Goal: Task Accomplishment & Management: Manage account settings

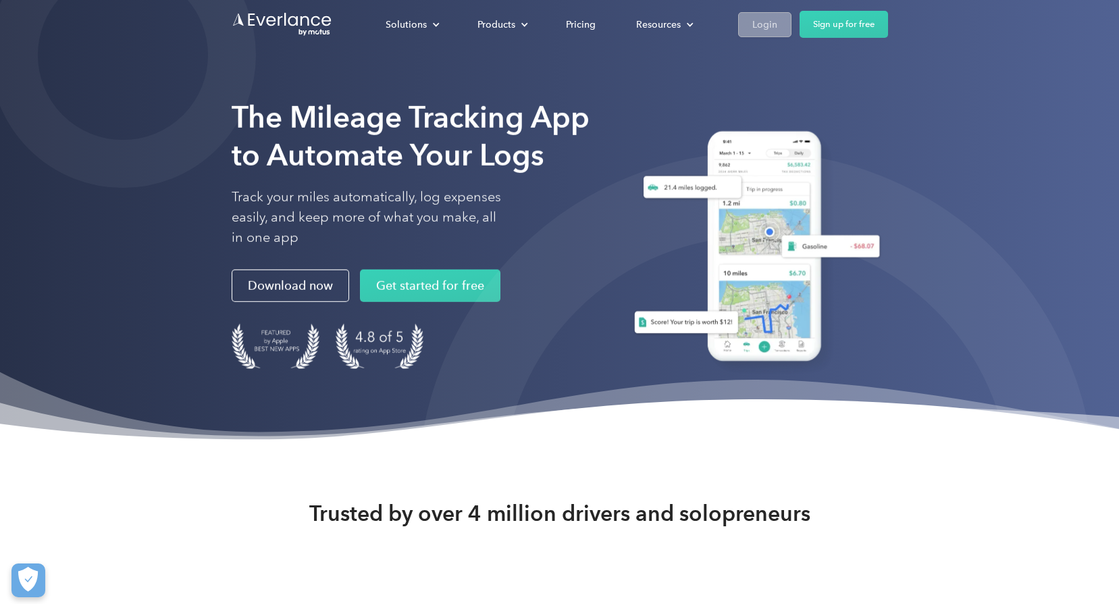
click at [763, 16] on div "Login" at bounding box center [764, 24] width 25 height 17
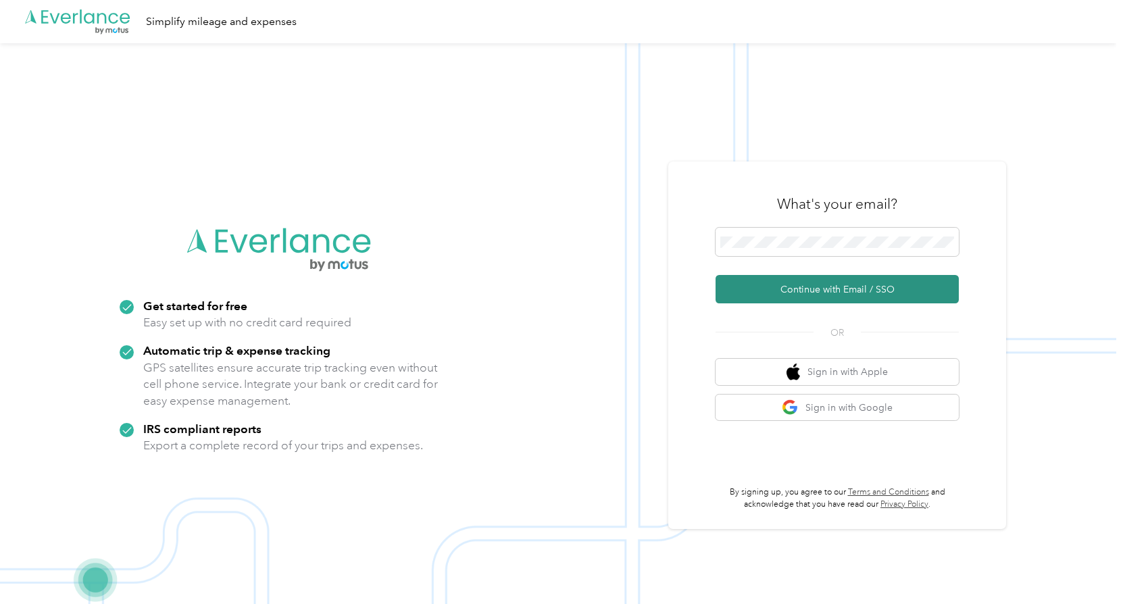
click at [809, 292] on button "Continue with Email / SSO" at bounding box center [836, 289] width 243 height 28
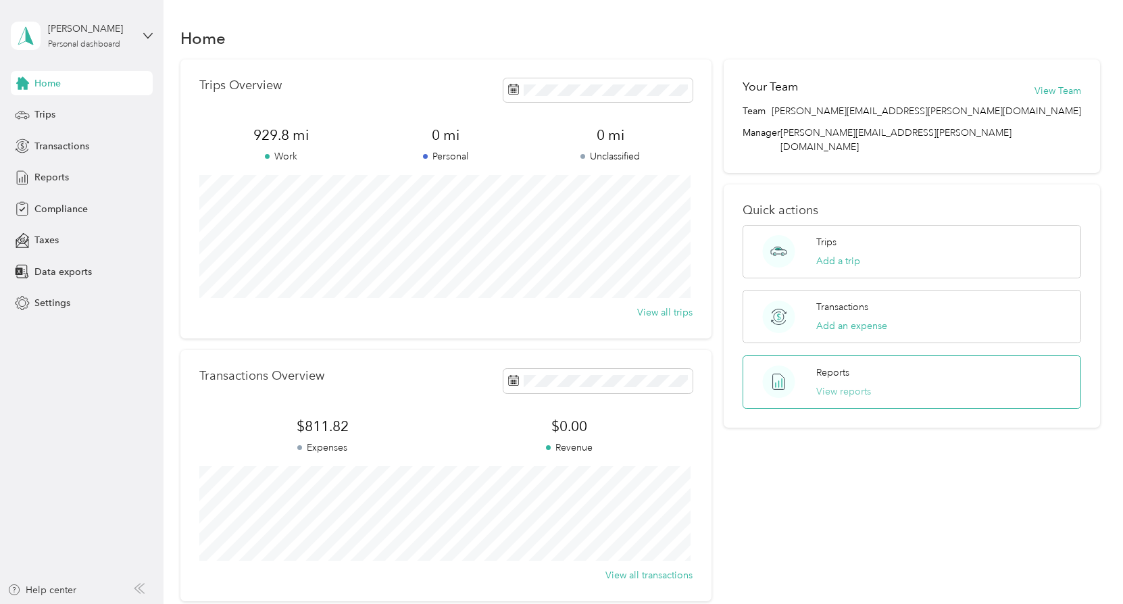
click at [849, 384] on button "View reports" at bounding box center [843, 391] width 55 height 14
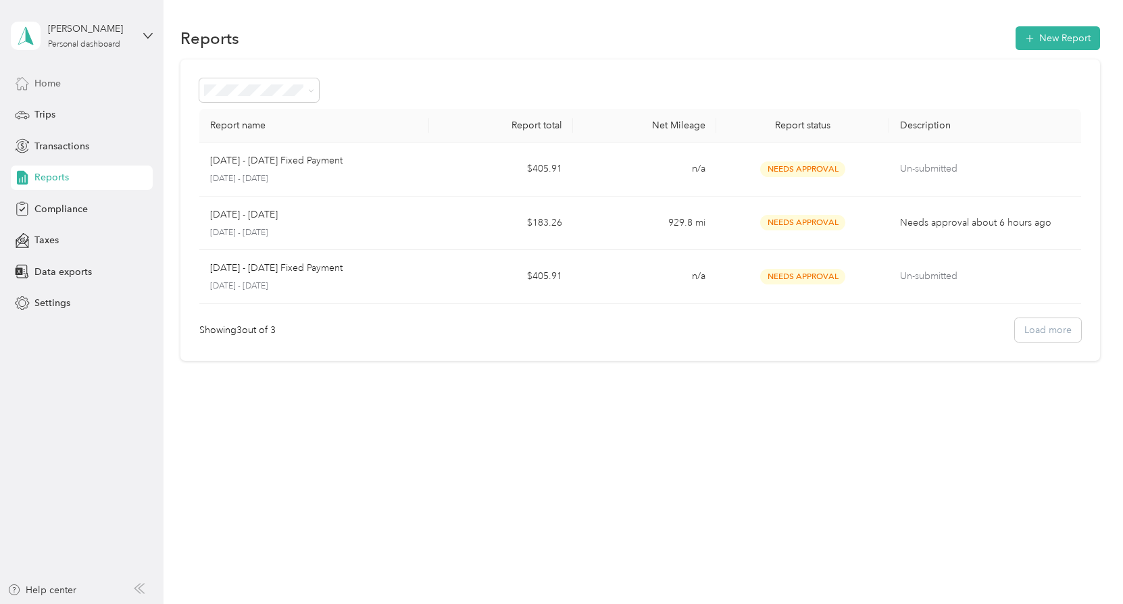
click at [45, 80] on span "Home" at bounding box center [47, 83] width 26 height 14
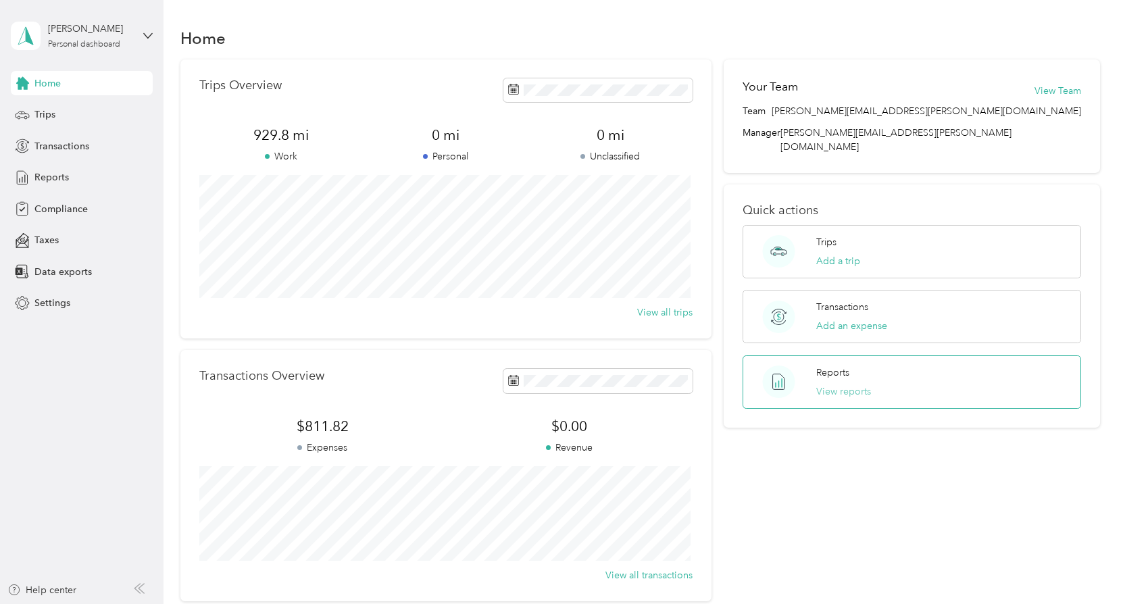
click at [852, 384] on button "View reports" at bounding box center [843, 391] width 55 height 14
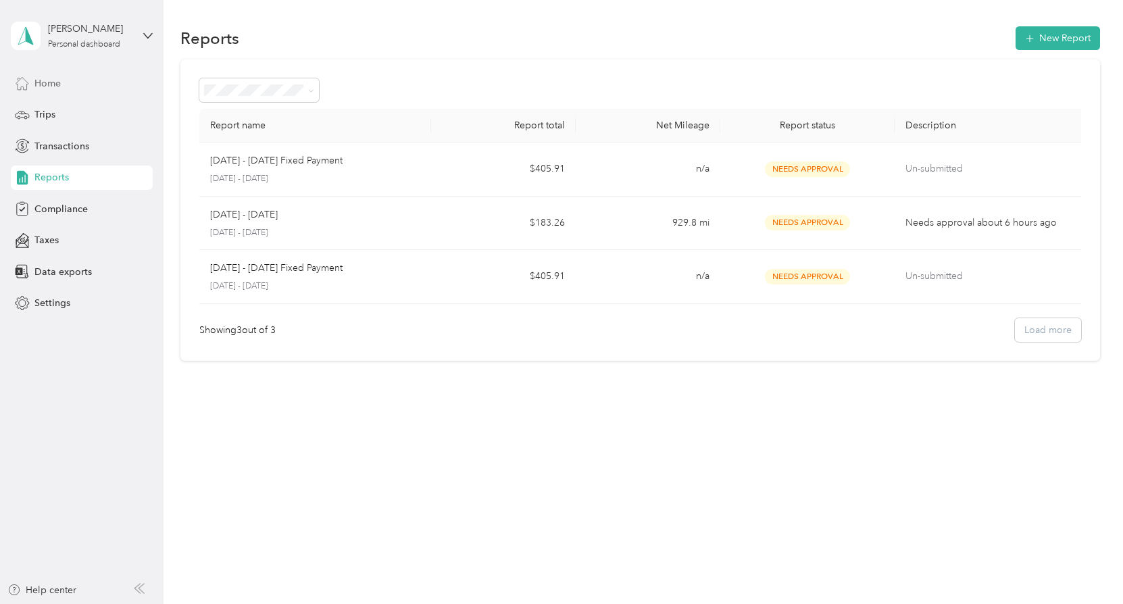
click at [54, 88] on span "Home" at bounding box center [47, 83] width 26 height 14
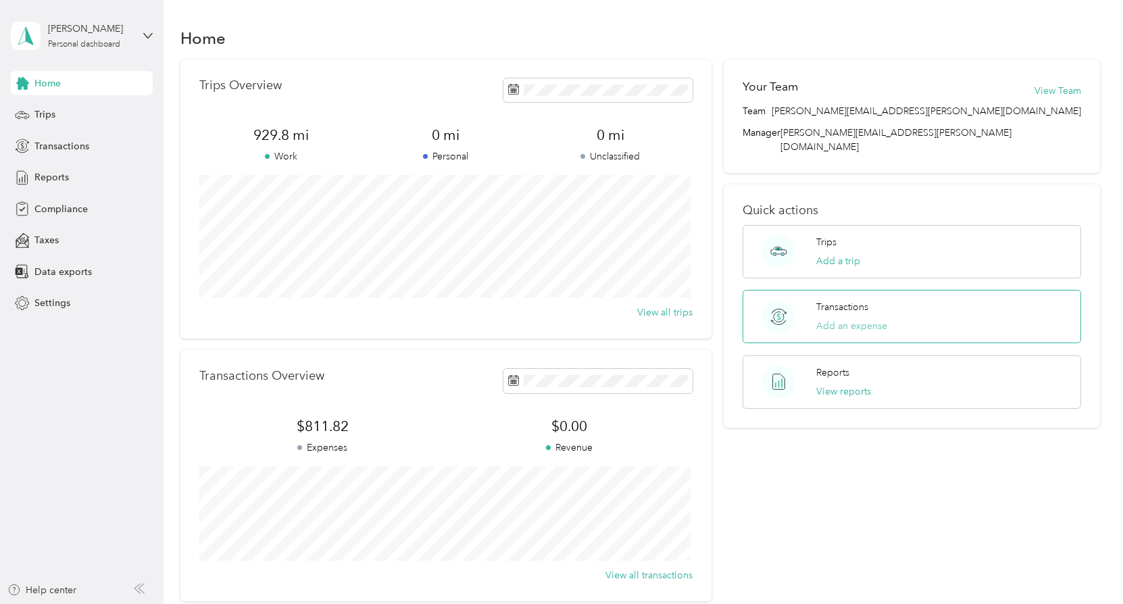
click at [855, 319] on button "Add an expense" at bounding box center [851, 326] width 71 height 14
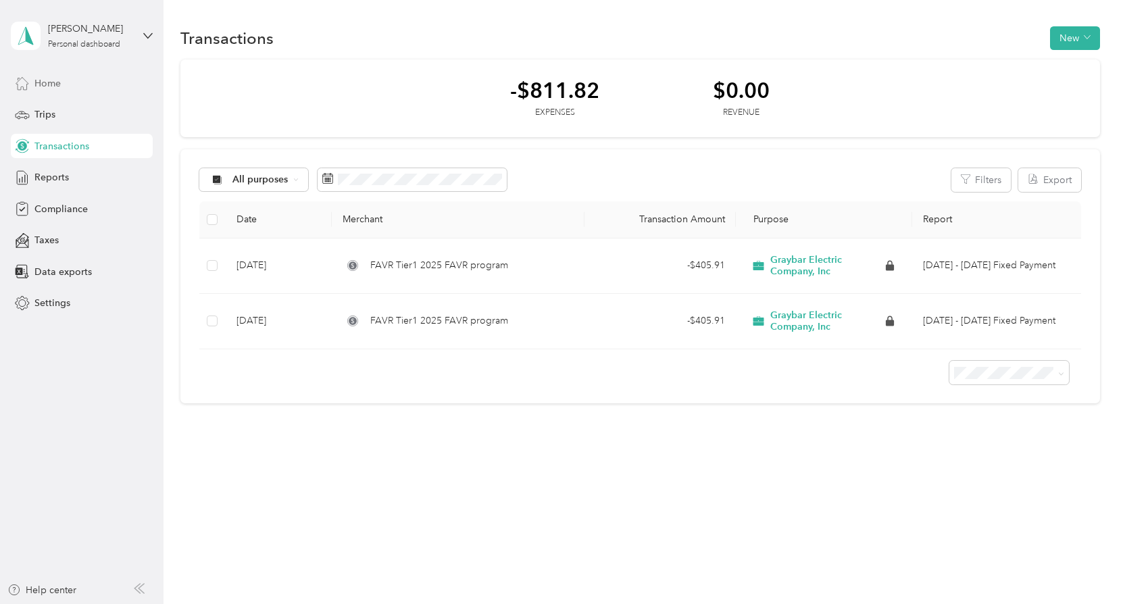
click at [48, 87] on span "Home" at bounding box center [47, 83] width 26 height 14
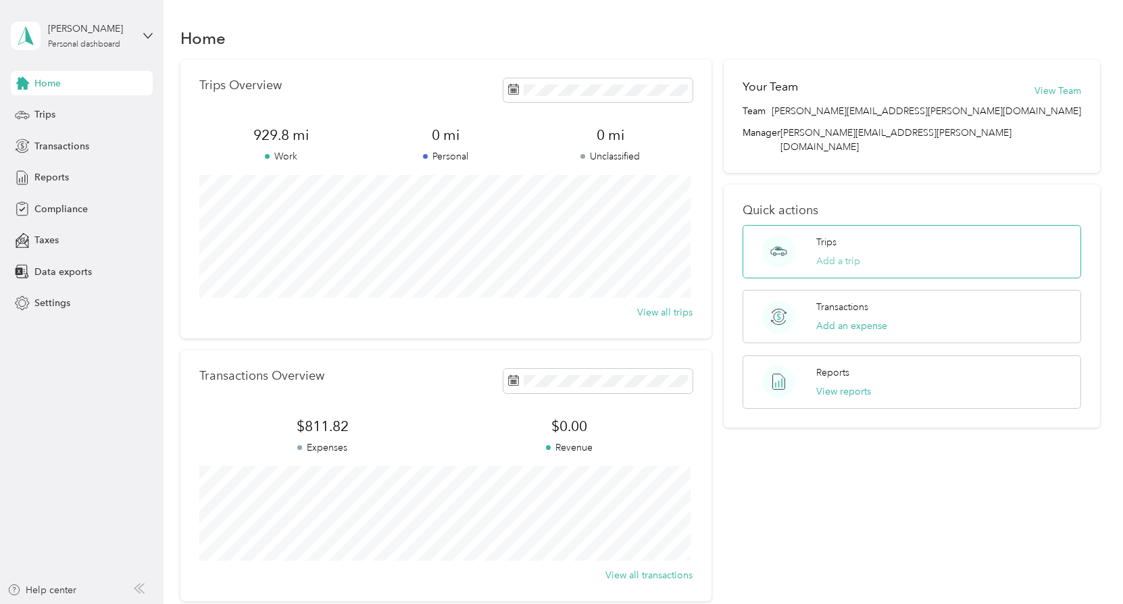
click at [838, 254] on button "Add a trip" at bounding box center [838, 261] width 44 height 14
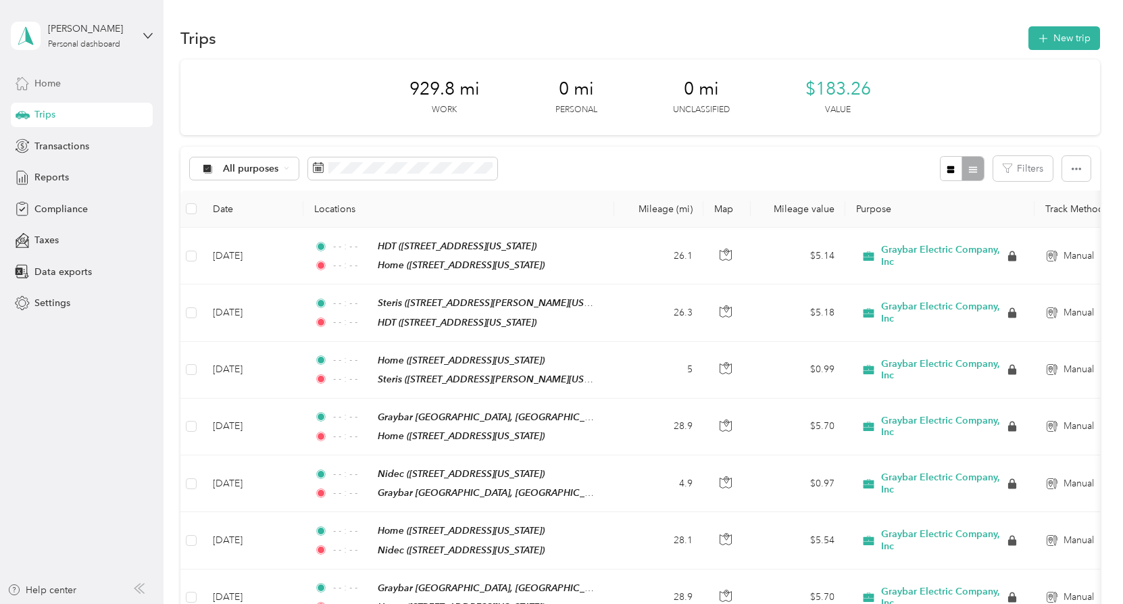
click at [57, 82] on span "Home" at bounding box center [47, 83] width 26 height 14
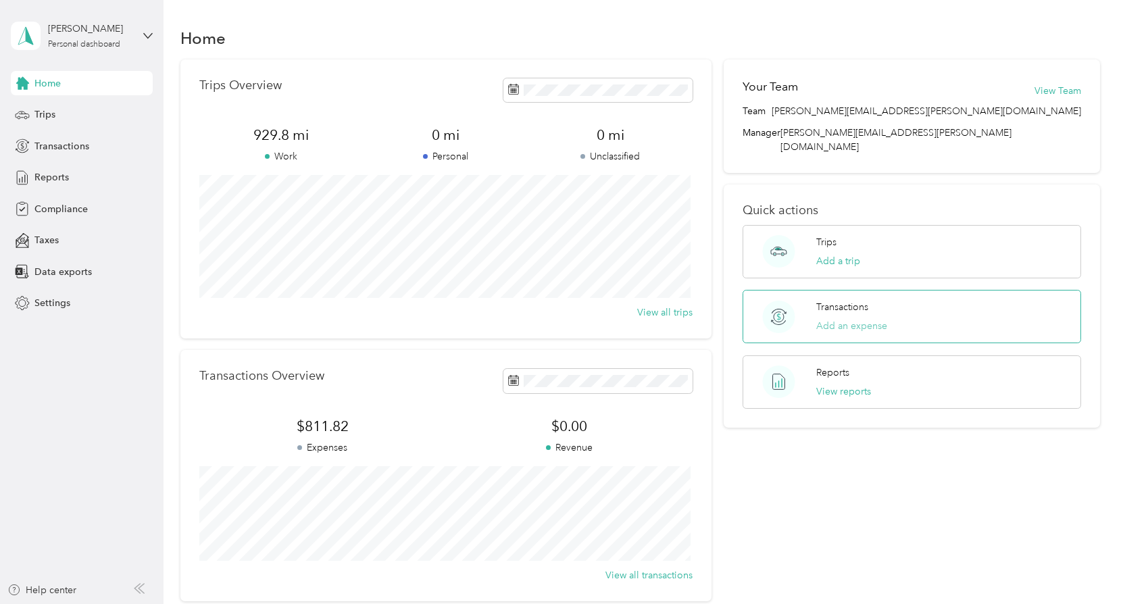
click at [845, 319] on button "Add an expense" at bounding box center [851, 326] width 71 height 14
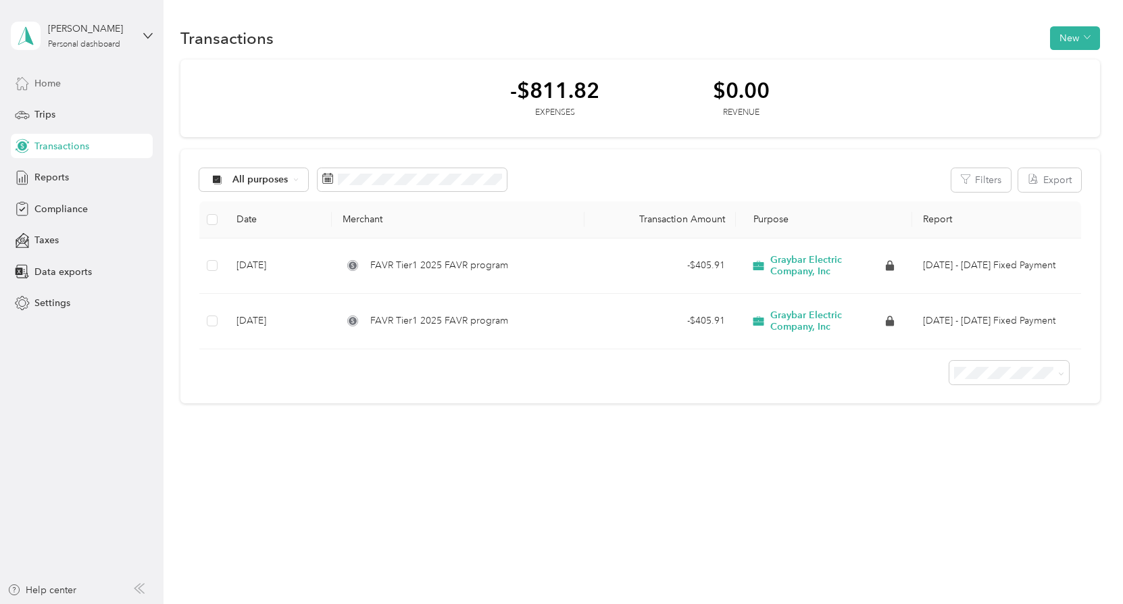
click at [63, 91] on div "Home" at bounding box center [82, 83] width 142 height 24
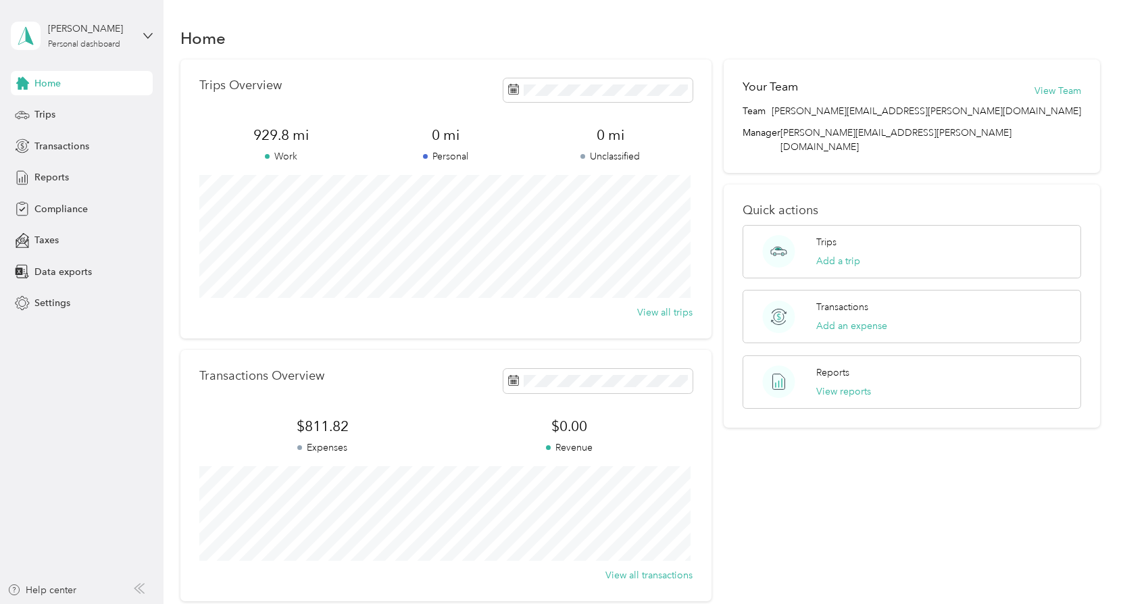
click at [887, 369] on div "Reports View reports" at bounding box center [911, 381] width 338 height 53
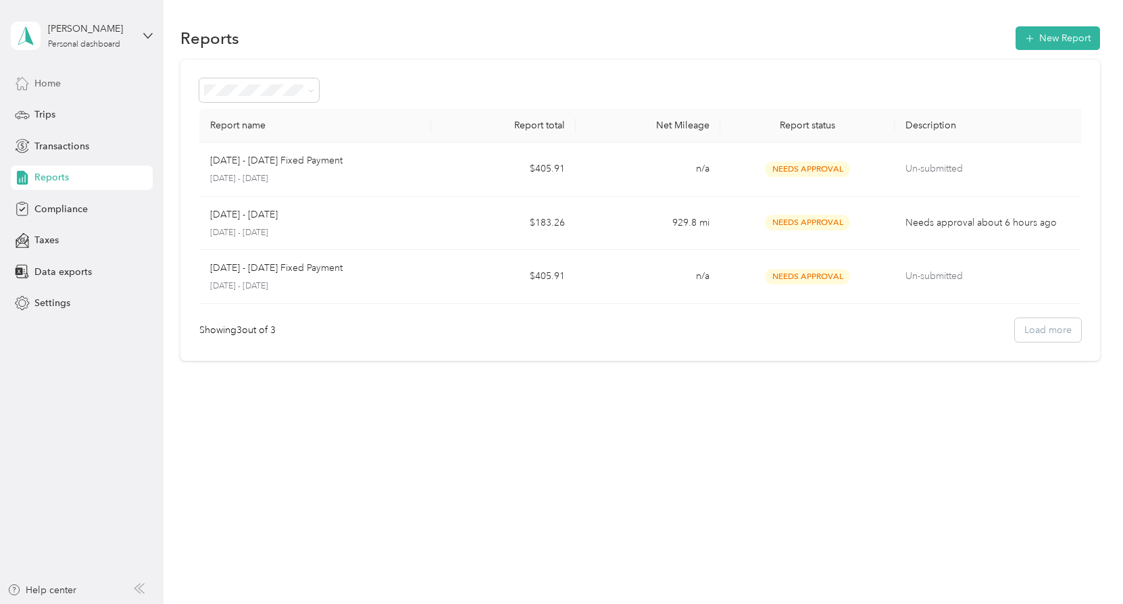
click at [50, 88] on span "Home" at bounding box center [47, 83] width 26 height 14
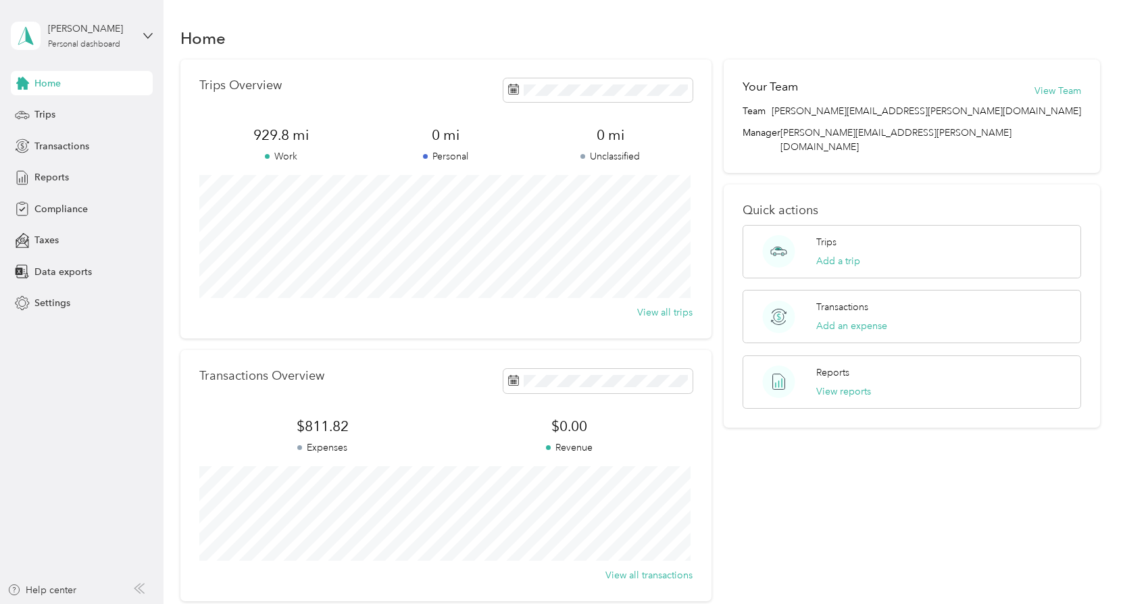
click at [54, 80] on span "Home" at bounding box center [47, 83] width 26 height 14
click at [199, 43] on h1 "Home" at bounding box center [202, 38] width 45 height 14
click at [38, 79] on span "Home" at bounding box center [47, 83] width 26 height 14
click at [46, 84] on span "Home" at bounding box center [47, 83] width 26 height 14
click at [147, 31] on icon at bounding box center [147, 35] width 9 height 9
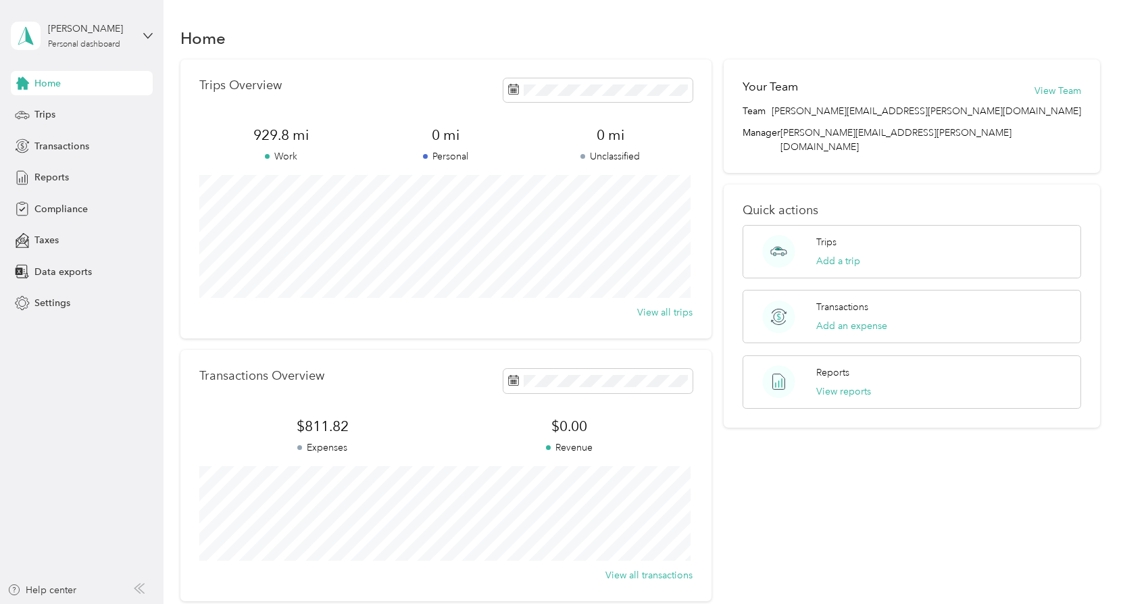
click at [68, 113] on div "Log out" at bounding box center [229, 111] width 418 height 24
